Goal: Task Accomplishment & Management: Manage account settings

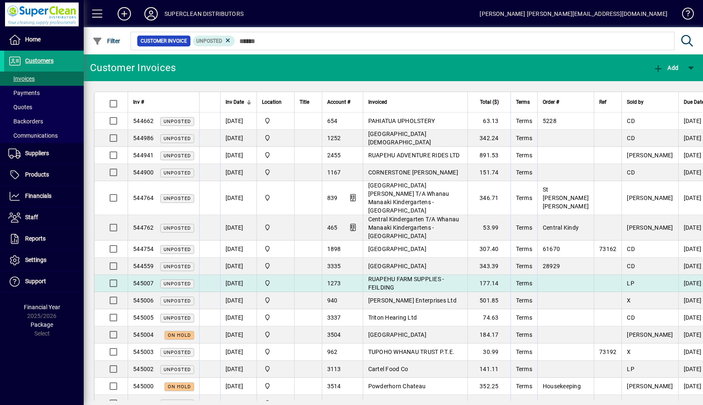
click at [427, 276] on td "RUAPEHU FARM SUPPLIES - FEILDING" at bounding box center [415, 283] width 105 height 17
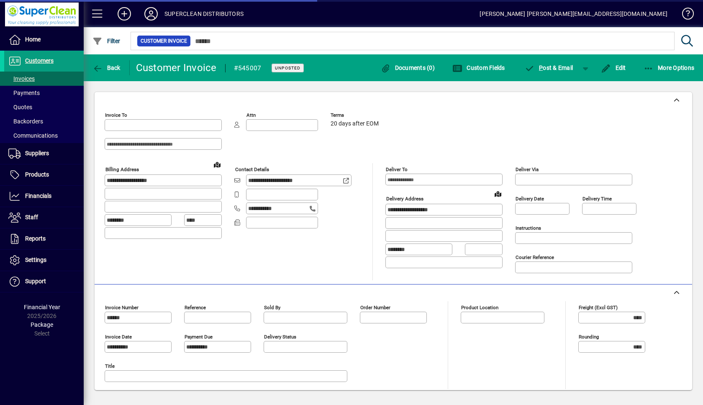
type input "**********"
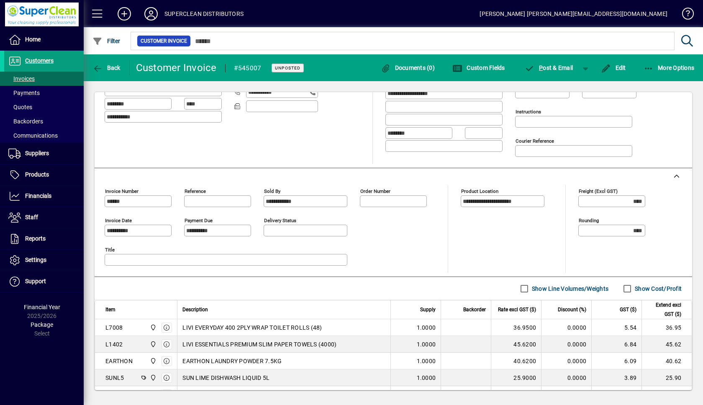
scroll to position [177, 0]
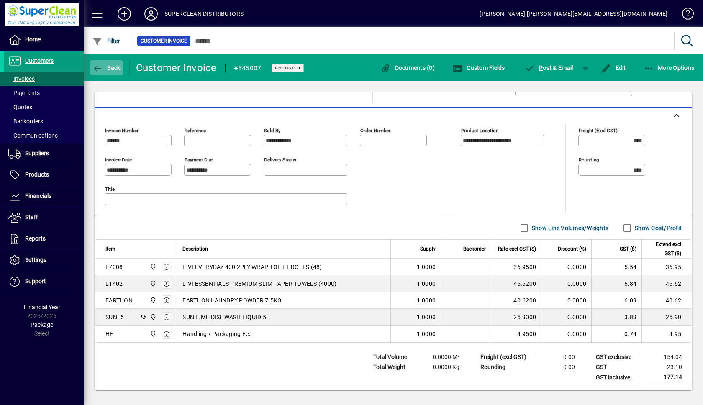
click at [105, 62] on span "button" at bounding box center [106, 68] width 32 height 20
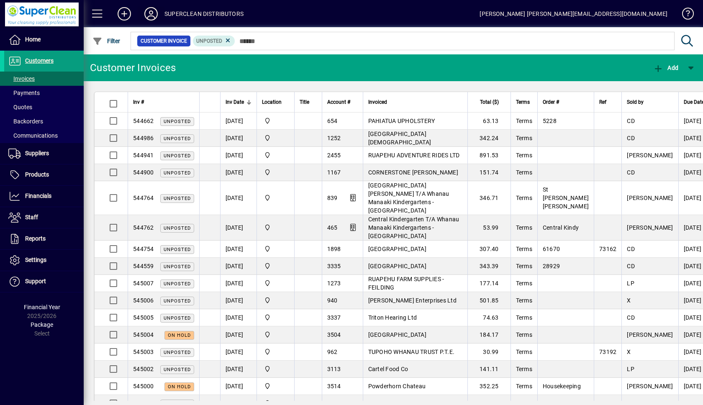
click at [148, 13] on icon at bounding box center [151, 13] width 17 height 13
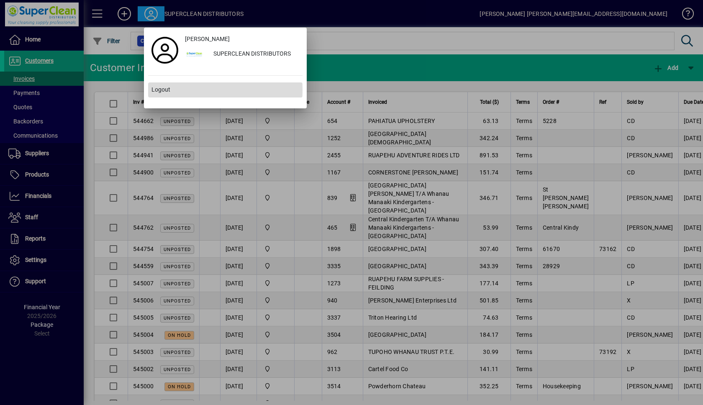
click at [161, 90] on span "Logout" at bounding box center [160, 89] width 19 height 9
